Goal: Book appointment/travel/reservation

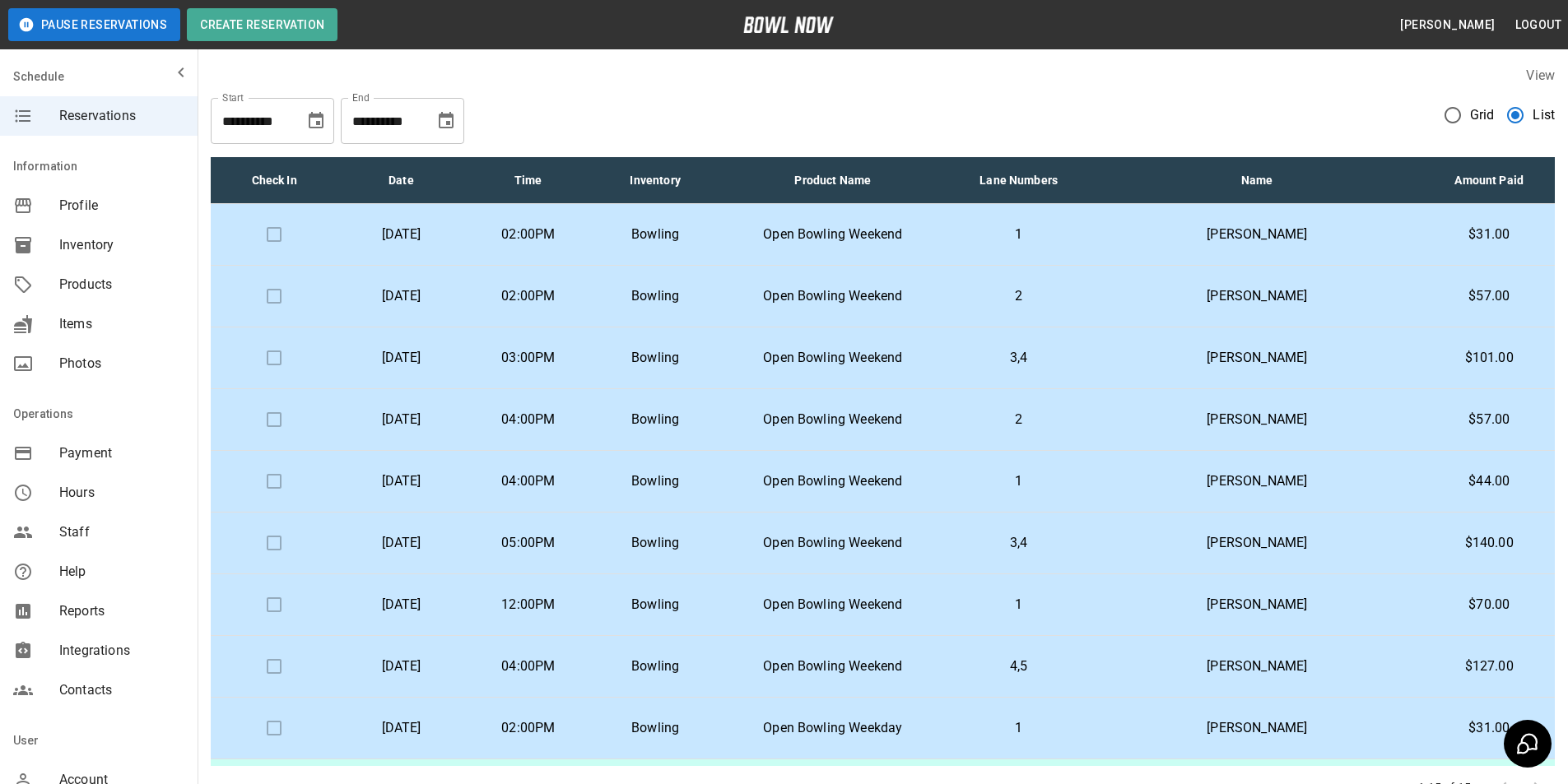
click at [810, 290] on td "Open Bowling Weekend" at bounding box center [832, 295] width 228 height 61
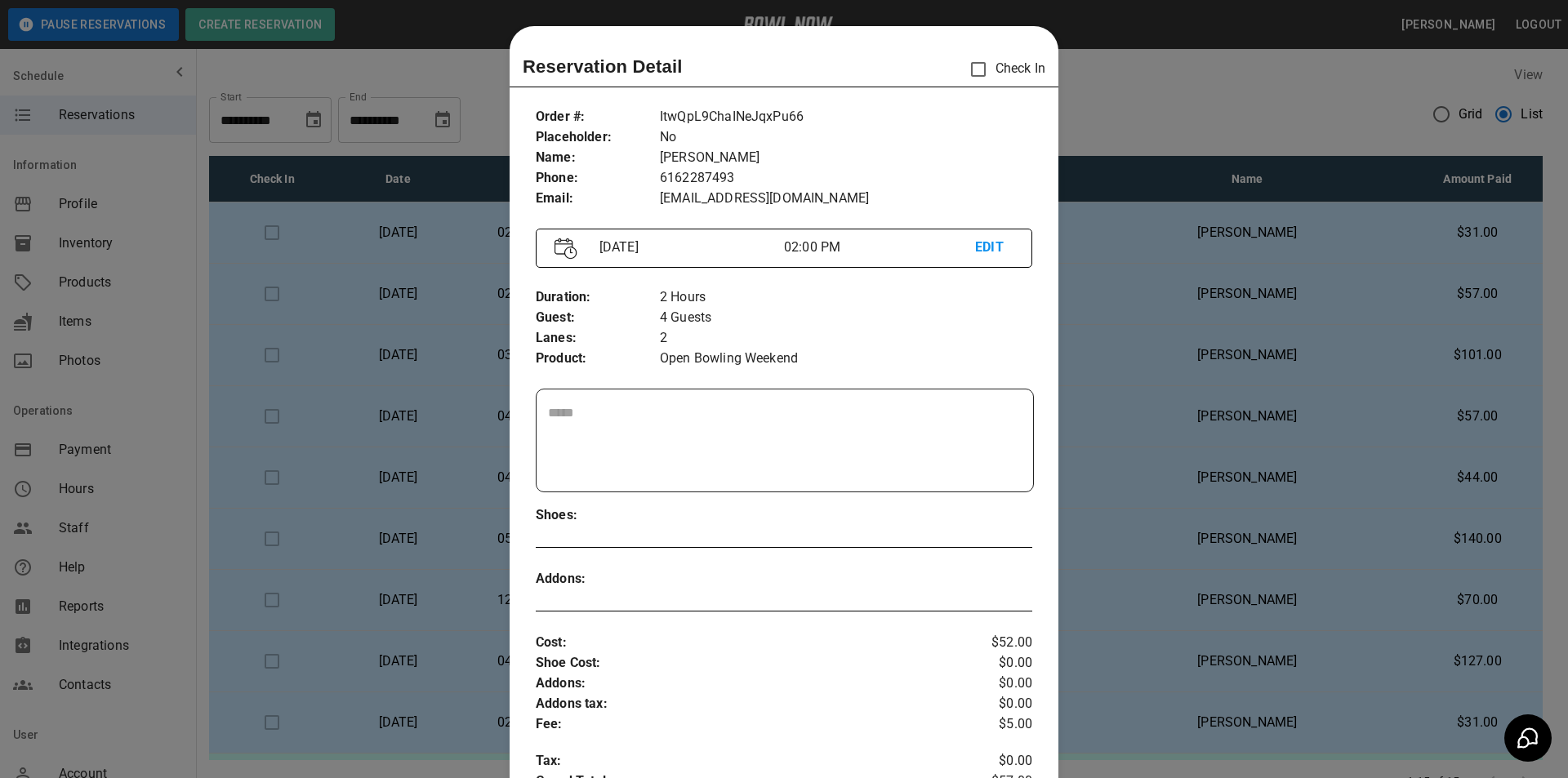
scroll to position [26, 0]
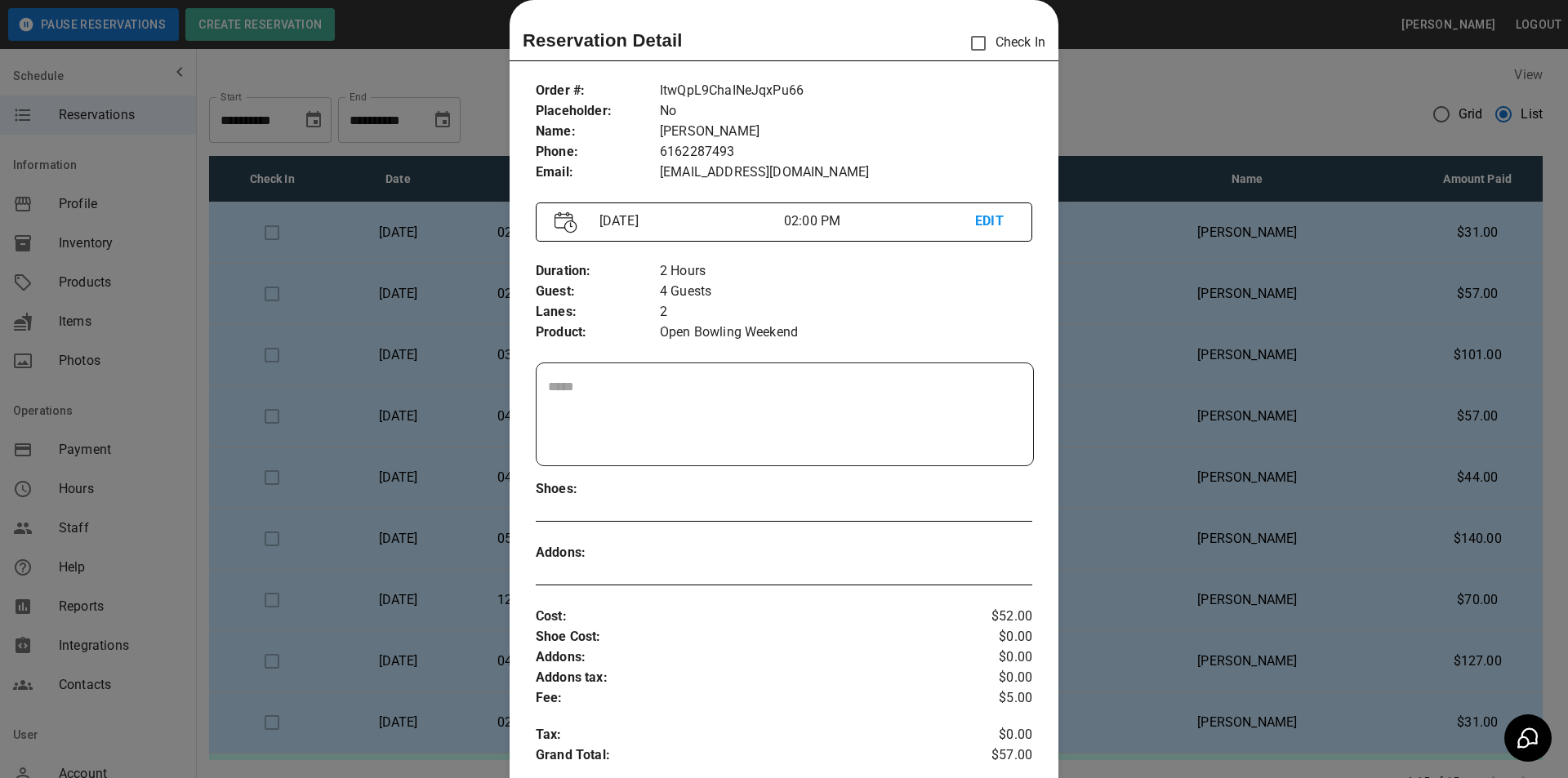
click at [1326, 379] on div at bounding box center [784, 389] width 1568 height 778
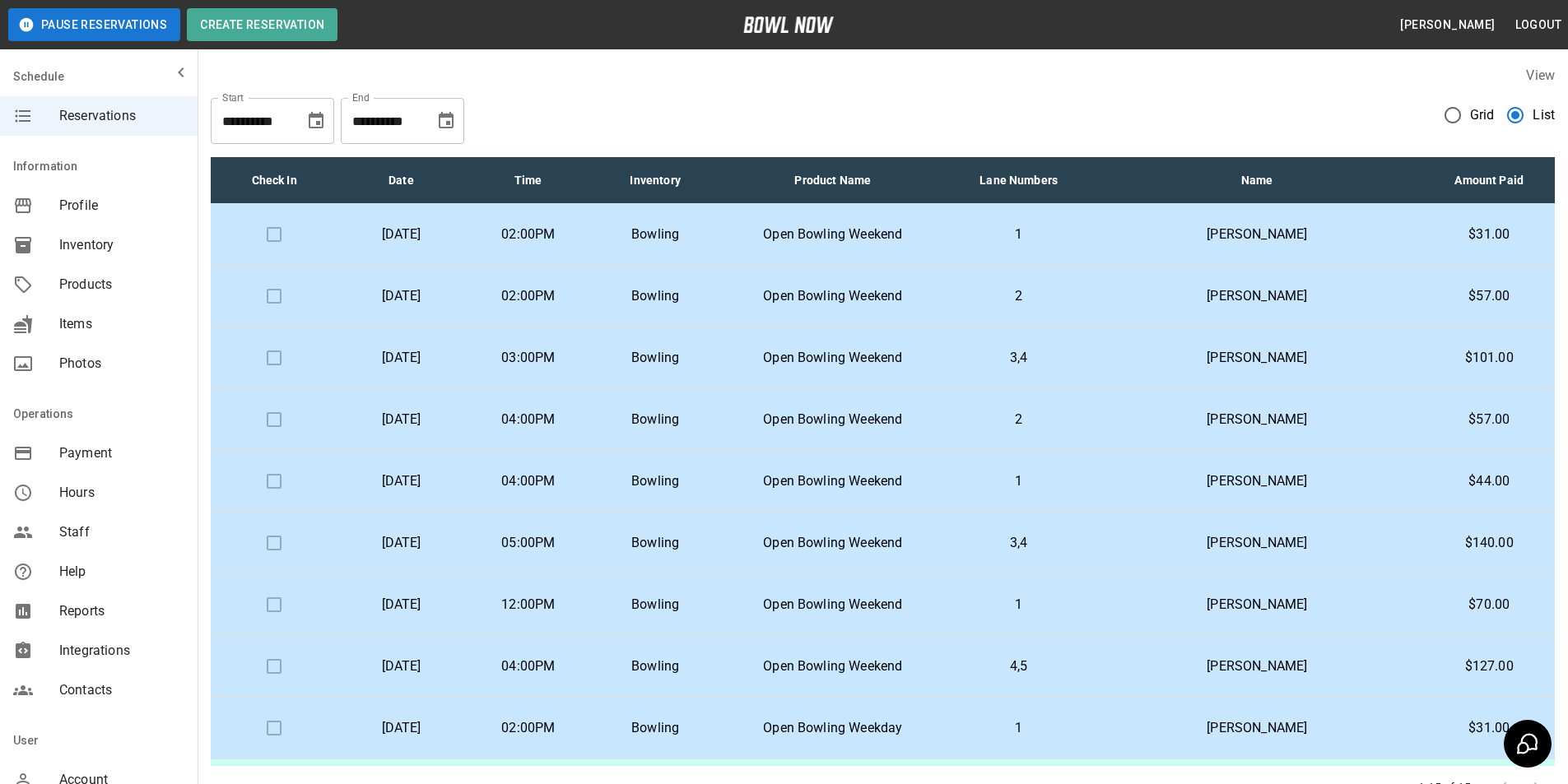
click at [1326, 360] on p "[PERSON_NAME]" at bounding box center [1257, 358] width 307 height 20
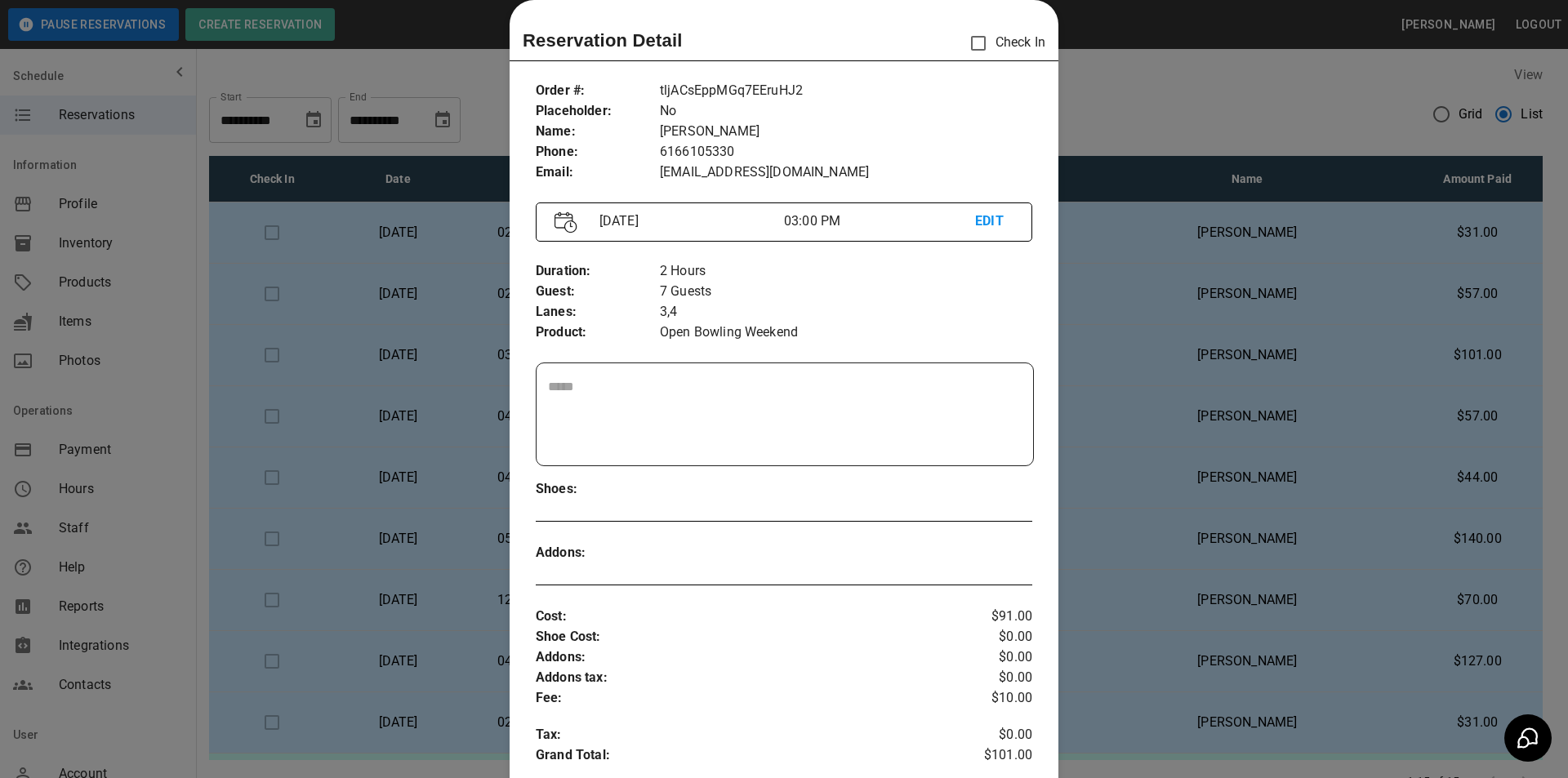
click at [1172, 417] on div at bounding box center [784, 389] width 1568 height 778
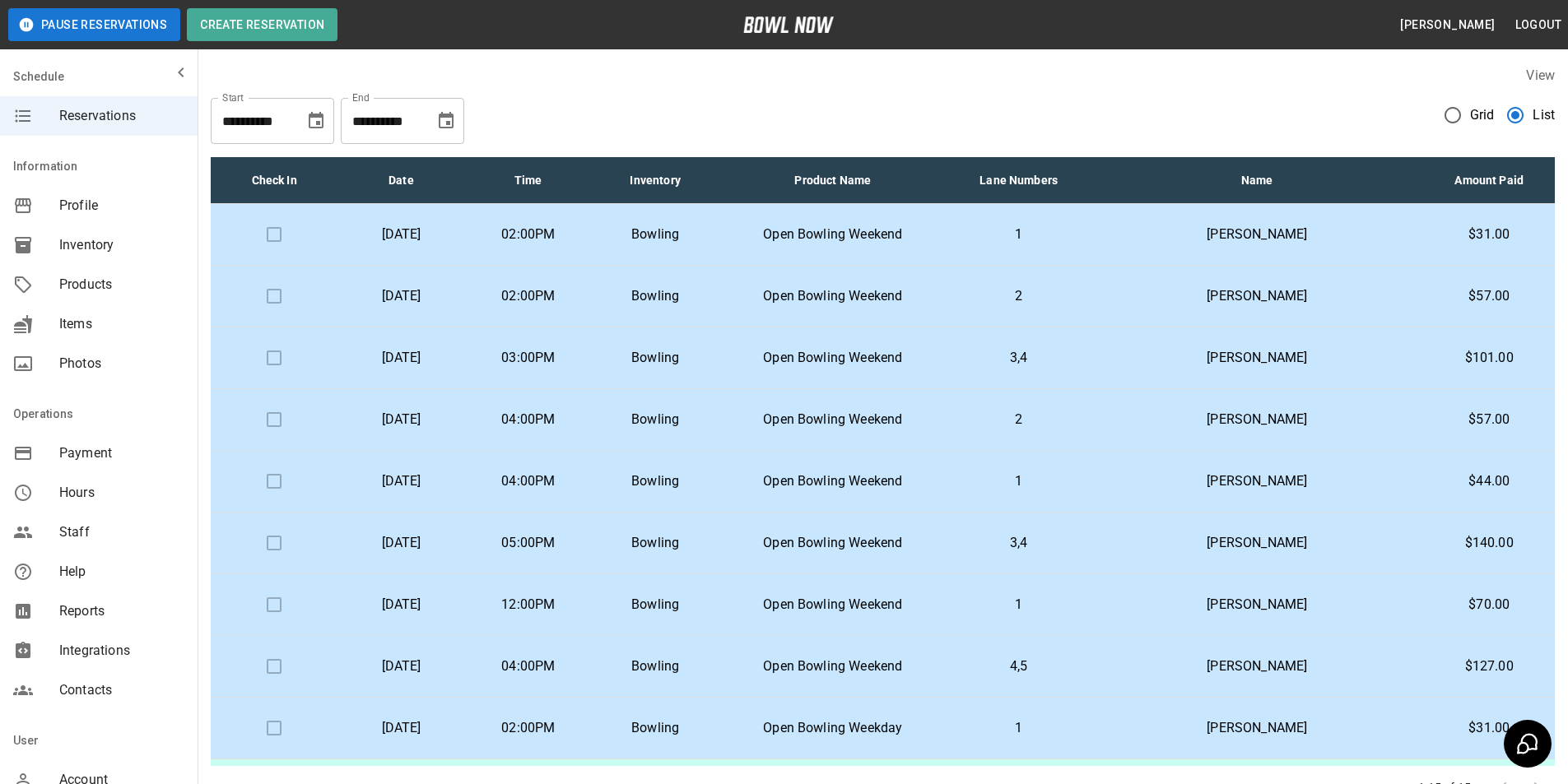
click at [1077, 534] on p "3,4" at bounding box center [1019, 543] width 118 height 20
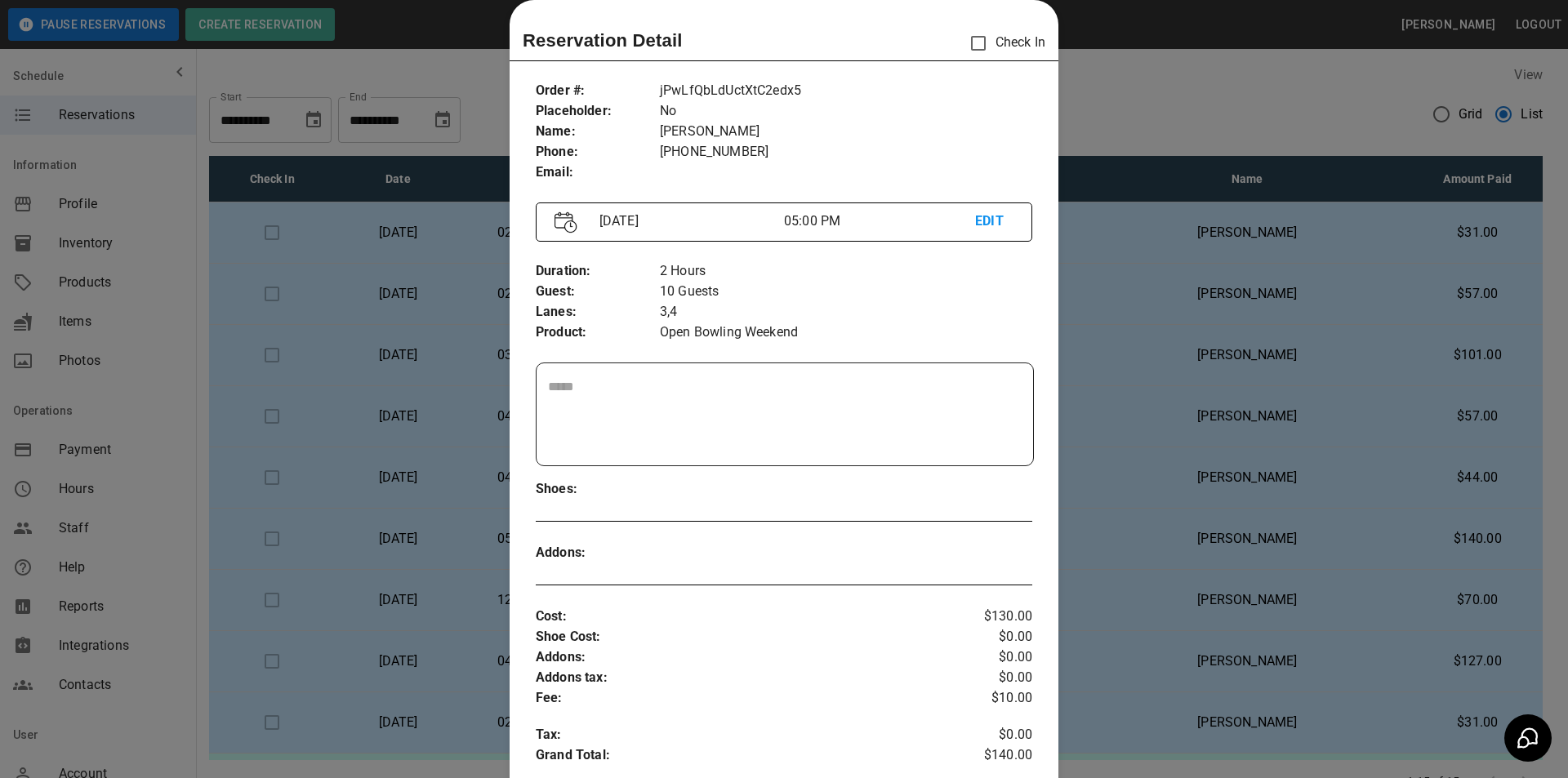
click at [1123, 530] on div at bounding box center [784, 389] width 1568 height 778
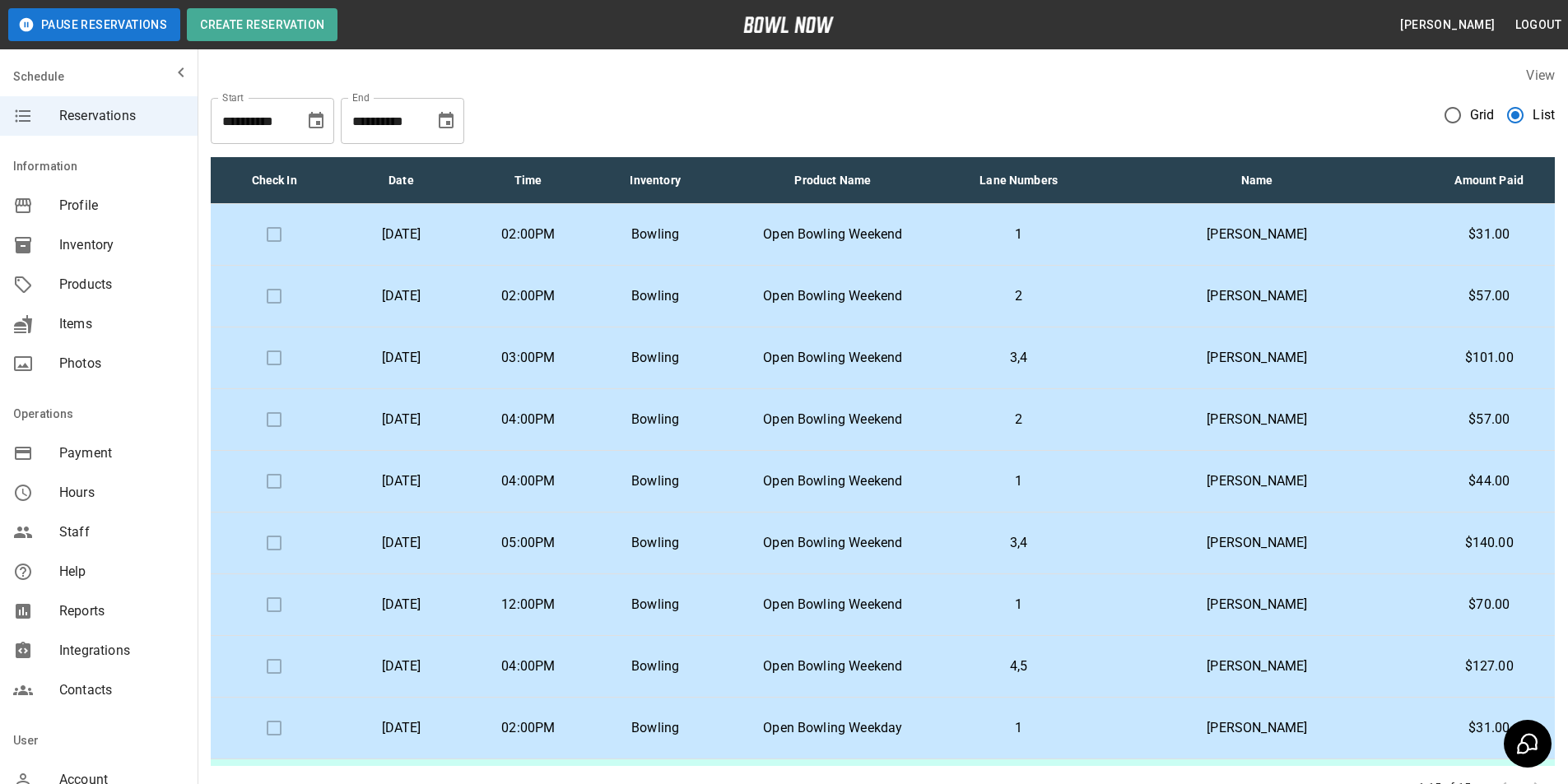
click at [1160, 485] on td "[PERSON_NAME]" at bounding box center [1257, 481] width 332 height 61
